Goal: Check status: Check status

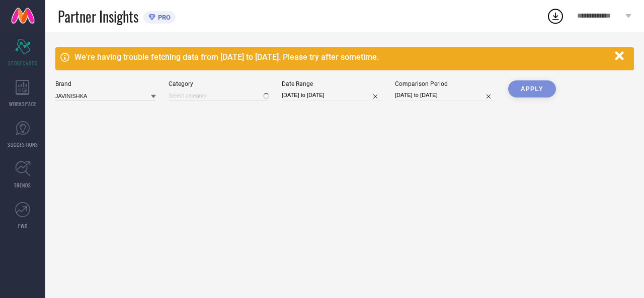
type input "All"
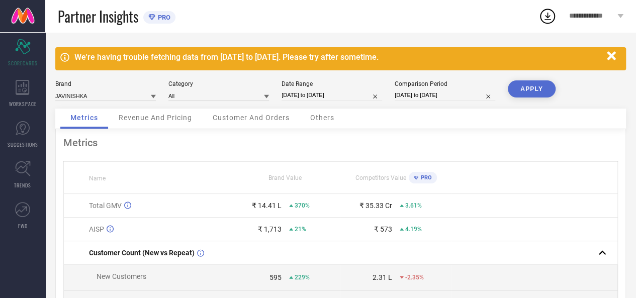
click at [422, 99] on input "[DATE] to [DATE]" at bounding box center [445, 95] width 101 height 11
select select "6"
select select "2024"
select select "7"
select select "2024"
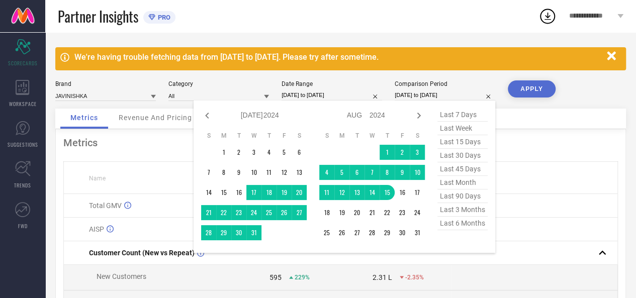
click at [457, 183] on span "last month" at bounding box center [463, 183] width 50 height 14
type input "[DATE] to [DATE]"
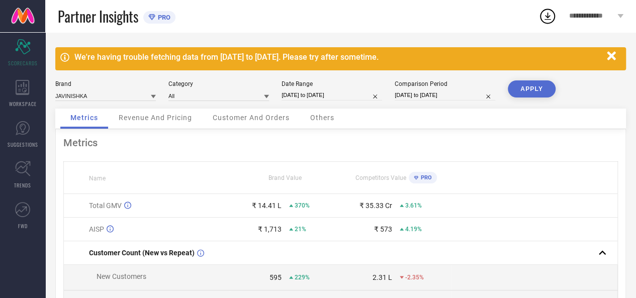
select select "6"
select select "2025"
select select "7"
select select "2025"
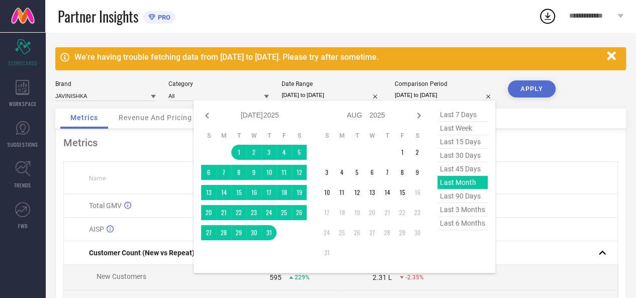
click at [438, 96] on input "[DATE] to [DATE]" at bounding box center [445, 95] width 101 height 11
click at [204, 118] on icon at bounding box center [207, 116] width 12 height 12
select select "5"
select select "2025"
select select "6"
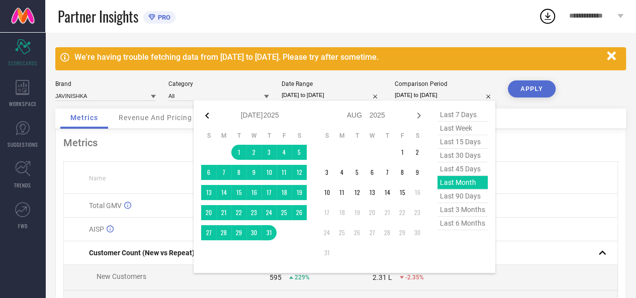
select select "2025"
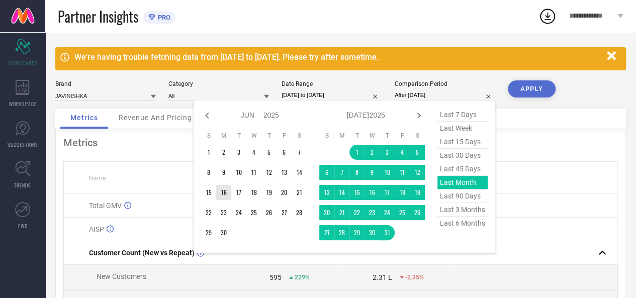
click at [223, 191] on td "16" at bounding box center [223, 192] width 15 height 15
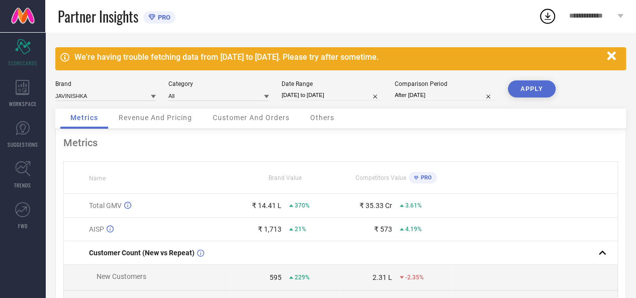
type input "[DATE] to [DATE]"
click at [531, 85] on button "APPLY" at bounding box center [532, 88] width 48 height 17
click at [321, 88] on div "Date Range [DATE] to [DATE]" at bounding box center [332, 90] width 101 height 21
click at [324, 92] on input "[DATE] to [DATE]" at bounding box center [332, 95] width 101 height 11
select select "6"
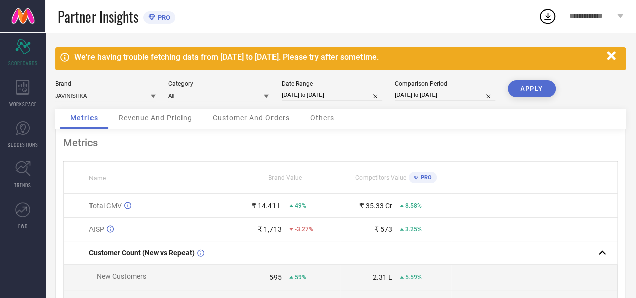
select select "2025"
select select "7"
select select "2025"
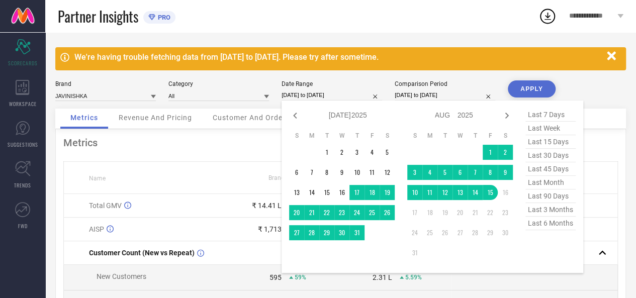
click at [557, 182] on span "last month" at bounding box center [551, 183] width 50 height 14
type input "[DATE] to [DATE]"
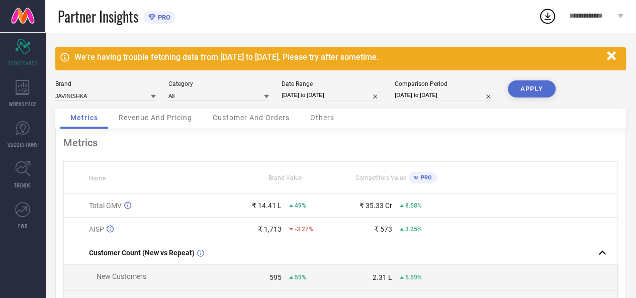
click at [541, 95] on button "APPLY" at bounding box center [532, 88] width 48 height 17
click at [169, 126] on div "Revenue And Pricing" at bounding box center [156, 119] width 94 height 20
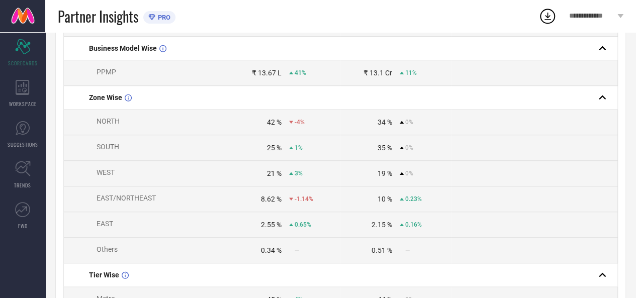
scroll to position [308, 0]
